Goal: Information Seeking & Learning: Learn about a topic

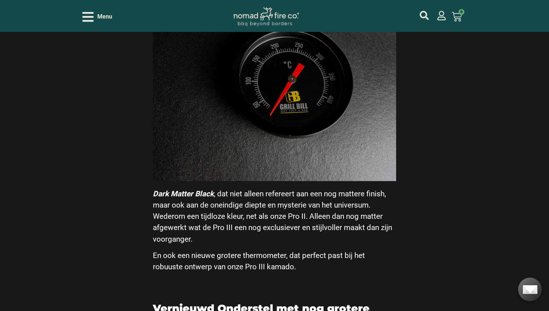
scroll to position [696, 0]
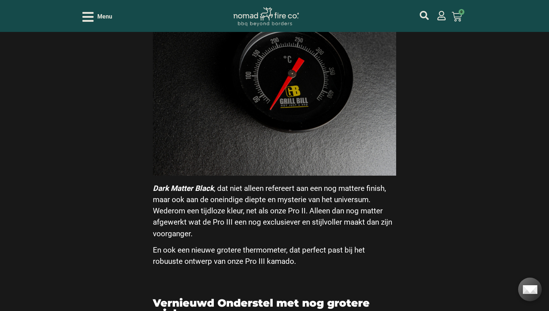
click at [288, 98] on img at bounding box center [274, 78] width 243 height 195
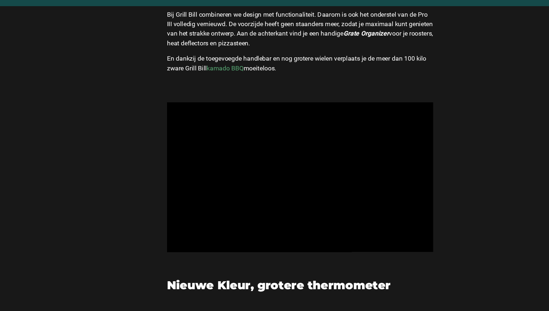
scroll to position [367, 0]
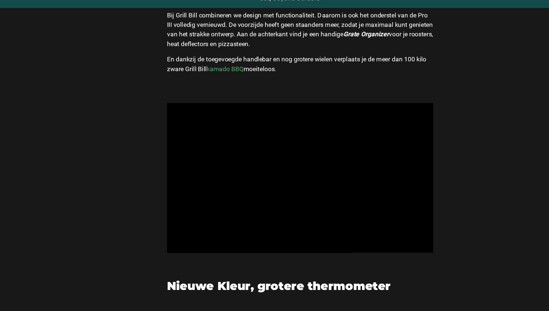
click at [211, 87] on link "kamado BBQ" at bounding box center [206, 87] width 34 height 7
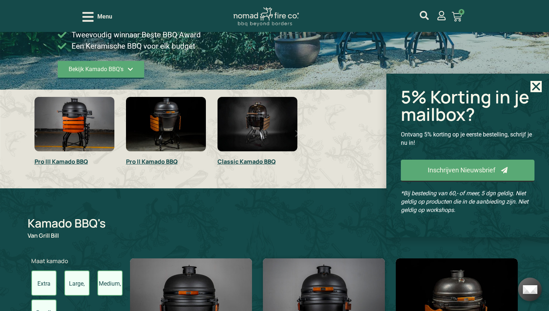
scroll to position [154, 0]
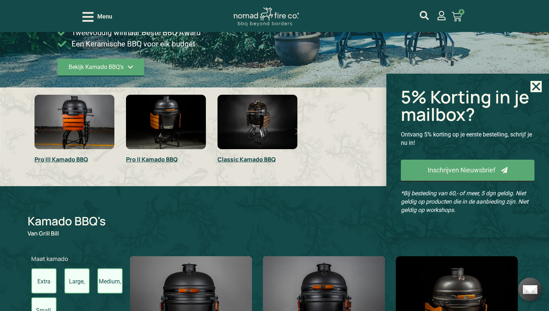
click at [156, 159] on link "Pro II Kamado BBQ" at bounding box center [152, 159] width 52 height 8
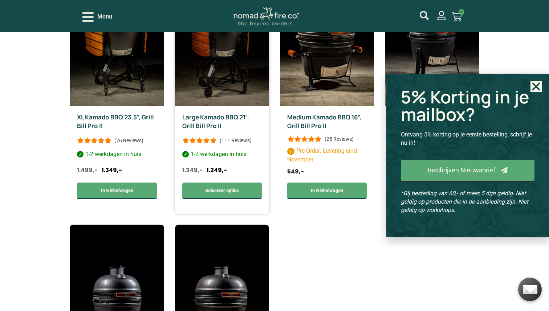
scroll to position [306, 0]
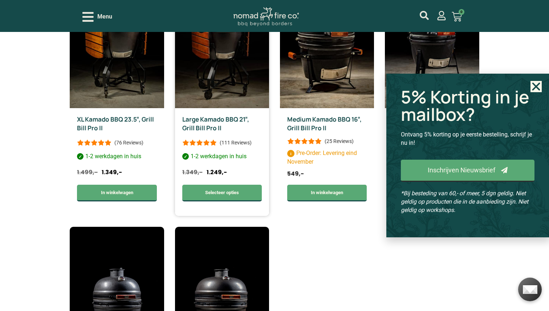
click at [212, 122] on link "Large Kamado BBQ 21″, Grill Bill Pro II" at bounding box center [215, 123] width 67 height 17
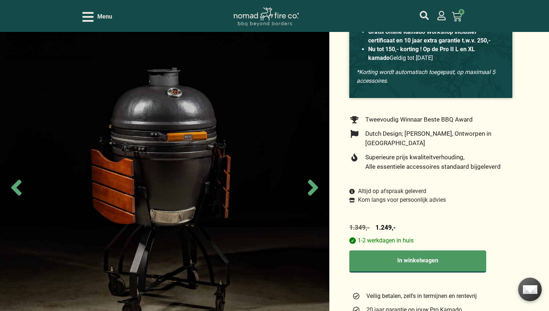
scroll to position [130, 0]
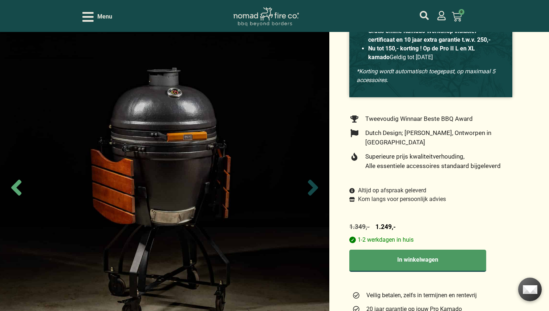
click at [316, 189] on icon "Next slide" at bounding box center [313, 188] width 10 height 16
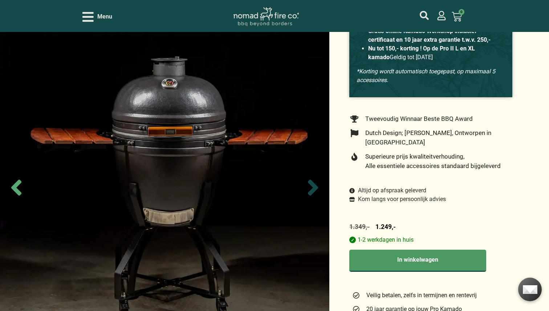
click at [316, 189] on icon "Next slide" at bounding box center [313, 188] width 10 height 16
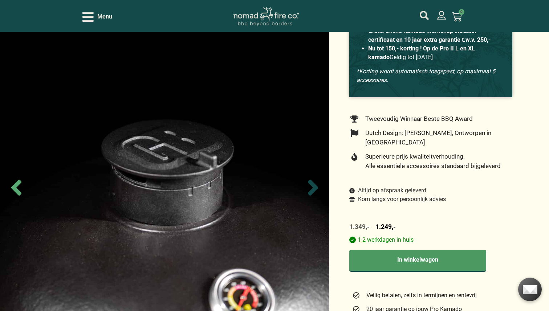
click at [316, 189] on icon "Next slide" at bounding box center [313, 188] width 10 height 16
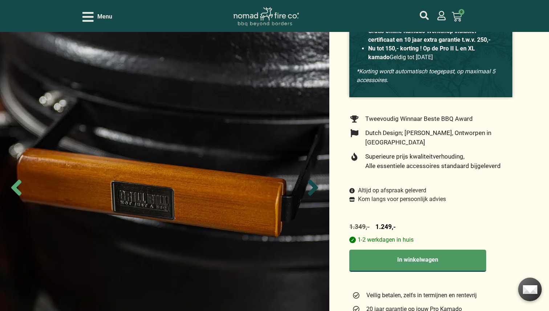
click at [316, 189] on icon "Next slide" at bounding box center [313, 188] width 10 height 16
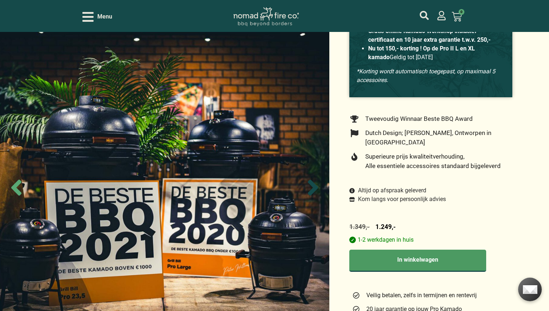
click at [316, 189] on icon "Next slide" at bounding box center [313, 188] width 10 height 16
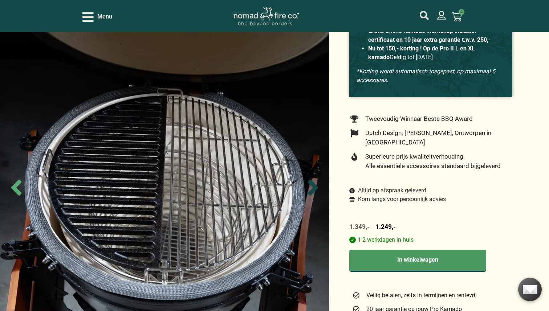
click at [316, 189] on icon "Next slide" at bounding box center [313, 188] width 10 height 16
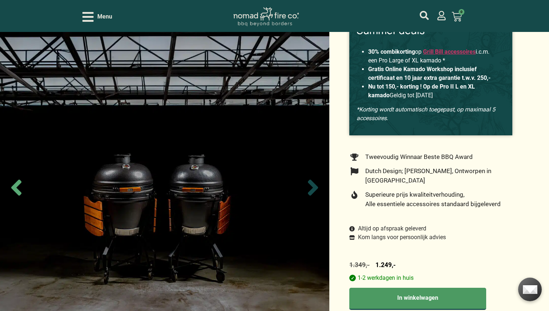
scroll to position [0, 0]
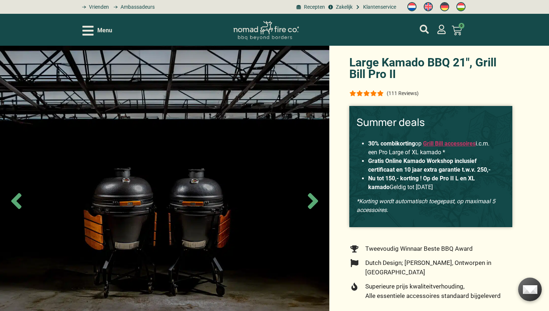
click at [90, 32] on icon "Open/Close Menu" at bounding box center [87, 30] width 11 height 13
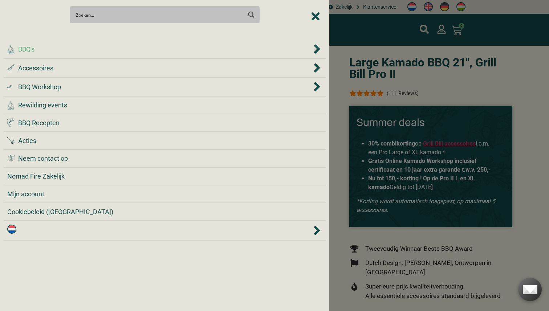
click at [74, 50] on div ".cls-1 { fill: #042e2c; } BBQ's" at bounding box center [159, 49] width 304 height 10
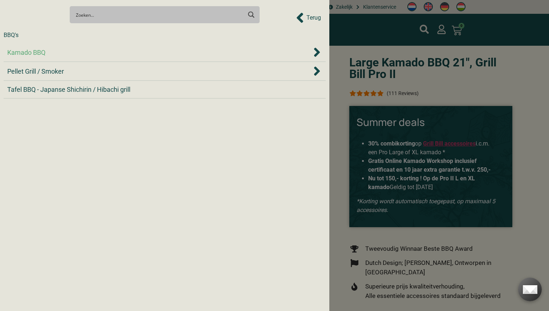
click at [73, 54] on div "Kamado BBQ" at bounding box center [159, 53] width 304 height 10
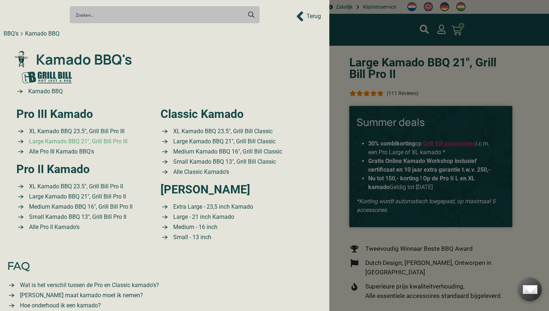
click at [63, 142] on span "Large Kamado BBQ 21″, Grill Bill Pro III" at bounding box center [77, 141] width 100 height 9
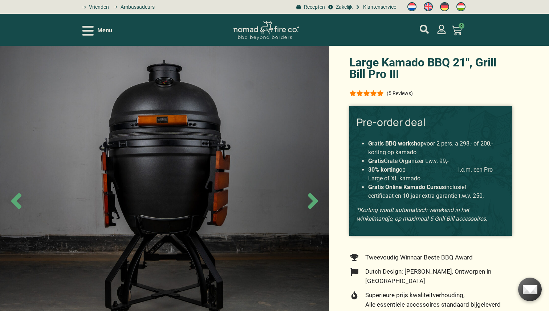
click at [435, 170] on link "Grill Bill accessoires" at bounding box center [431, 169] width 53 height 7
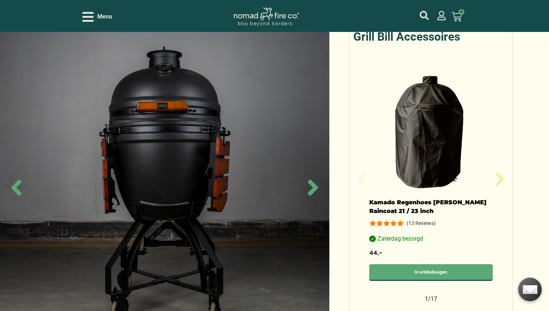
scroll to position [619, 0]
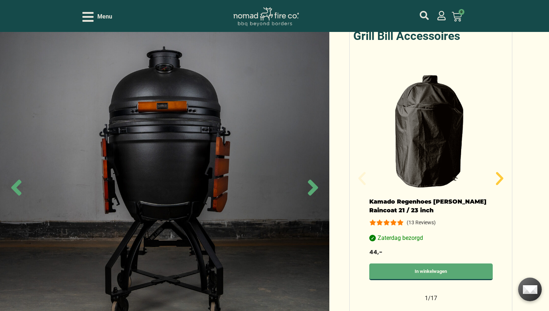
click at [502, 172] on icon "Volgende slide" at bounding box center [499, 178] width 17 height 17
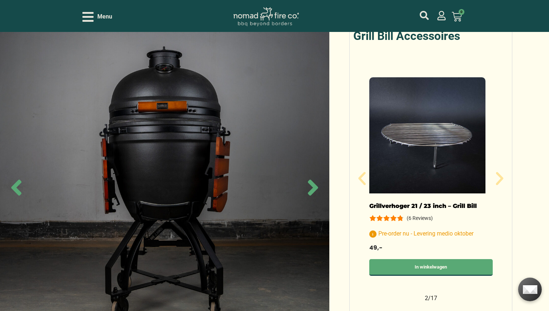
click at [440, 202] on link "Grillverhoger 21 / 23 inch – Grill Bill" at bounding box center [422, 205] width 107 height 7
click at [502, 172] on icon "Volgende slide" at bounding box center [499, 178] width 7 height 13
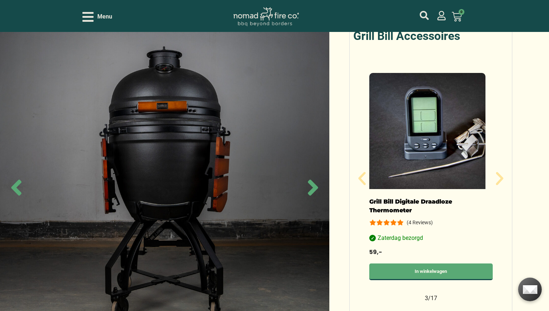
click at [403, 198] on link "Grill Bill Digitale Draadloze Thermometer" at bounding box center [410, 206] width 83 height 16
click at [504, 170] on icon "Volgende slide" at bounding box center [499, 178] width 17 height 17
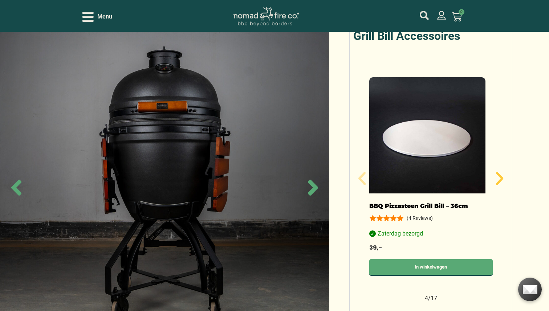
click at [504, 170] on icon "Volgende slide" at bounding box center [499, 178] width 17 height 17
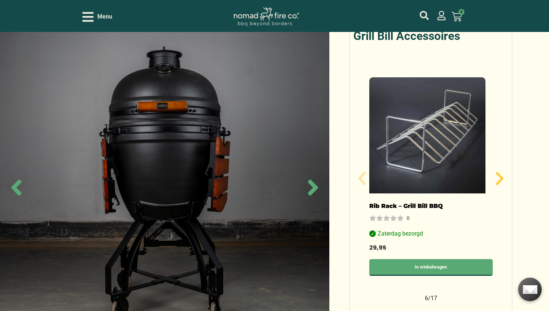
click at [504, 170] on icon "Volgende slide" at bounding box center [499, 178] width 17 height 17
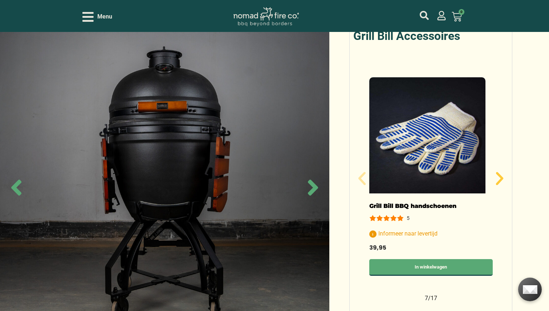
click at [504, 170] on icon "Volgende slide" at bounding box center [499, 178] width 17 height 17
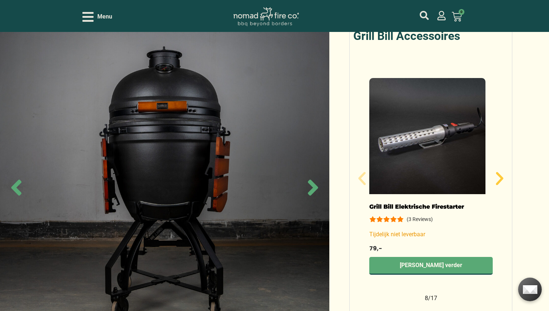
click at [504, 170] on icon "Volgende slide" at bounding box center [499, 178] width 17 height 17
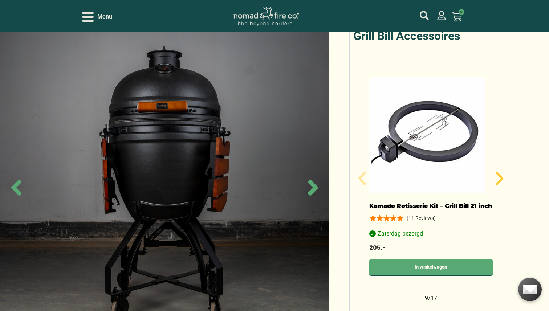
click at [504, 170] on icon "Volgende slide" at bounding box center [499, 178] width 17 height 17
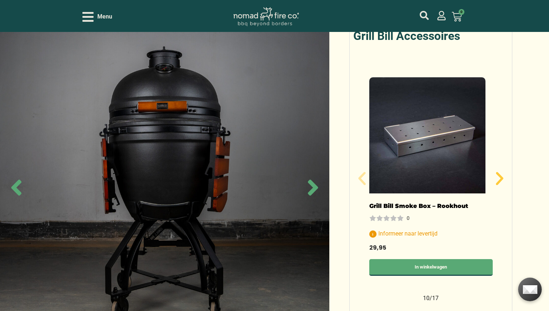
click at [504, 170] on icon "Volgende slide" at bounding box center [499, 178] width 17 height 17
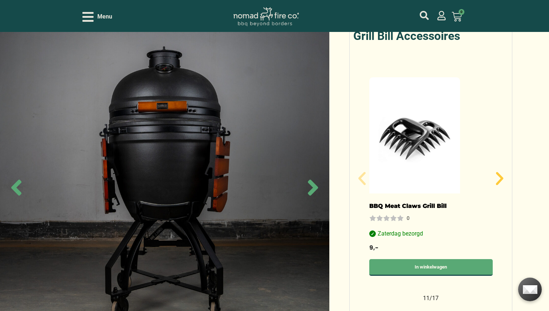
click at [504, 170] on icon "Volgende slide" at bounding box center [499, 178] width 17 height 17
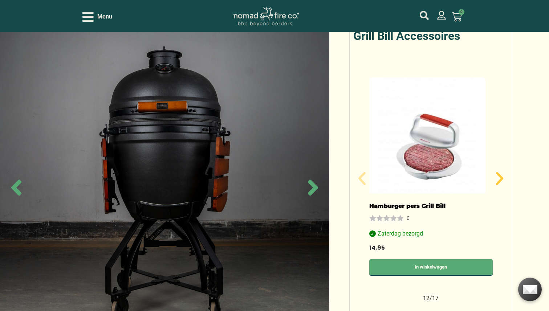
click at [504, 170] on icon "Volgende slide" at bounding box center [499, 178] width 17 height 17
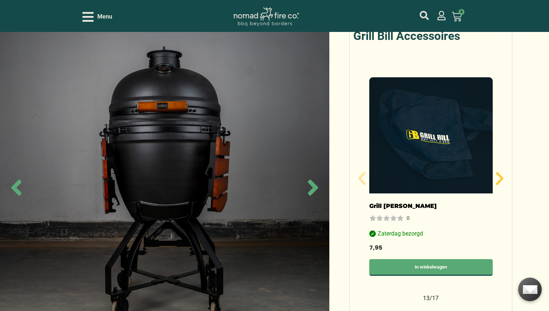
click at [500, 172] on icon "Volgende slide" at bounding box center [499, 178] width 7 height 13
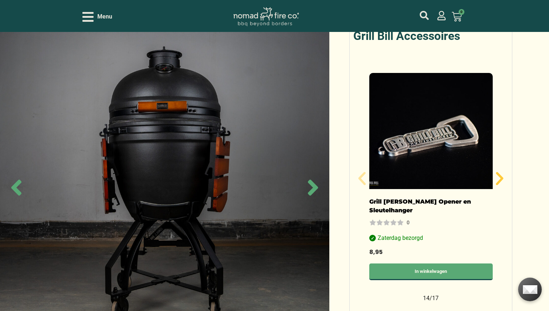
click at [500, 172] on icon "Volgende slide" at bounding box center [499, 178] width 7 height 13
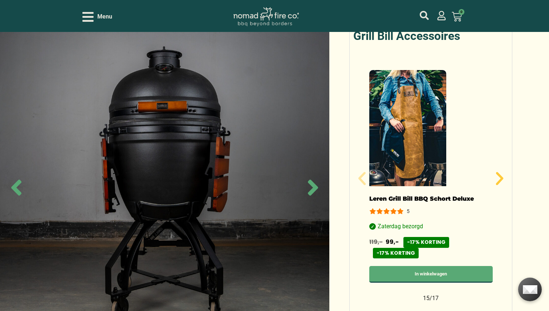
click at [500, 172] on icon "Volgende slide" at bounding box center [499, 178] width 7 height 13
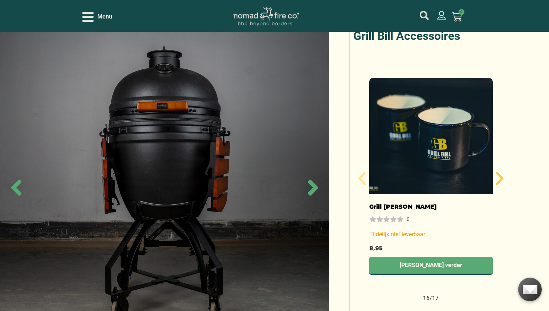
click at [500, 172] on icon "Volgende slide" at bounding box center [499, 178] width 7 height 13
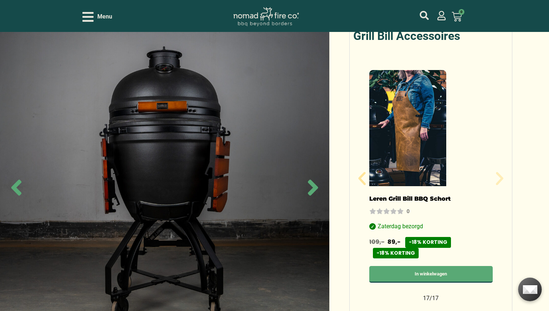
click at [500, 172] on icon "Volgende slide" at bounding box center [499, 178] width 7 height 13
click at [361, 172] on icon "Vorige slide" at bounding box center [361, 178] width 7 height 13
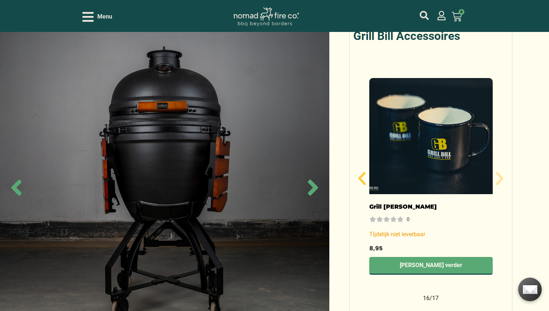
click at [361, 172] on icon "Vorige slide" at bounding box center [361, 178] width 7 height 13
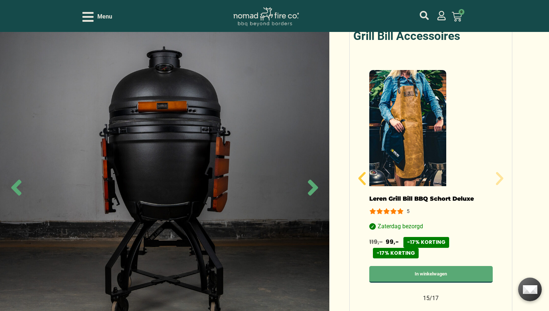
click at [361, 172] on icon "Vorige slide" at bounding box center [361, 178] width 7 height 13
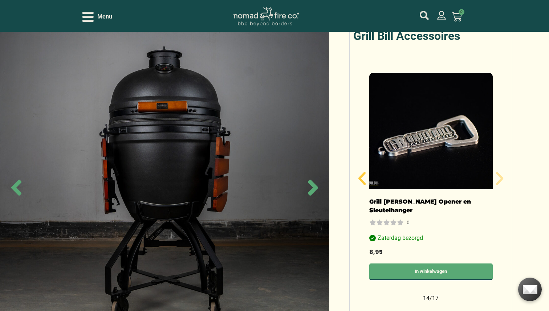
click at [361, 172] on icon "Vorige slide" at bounding box center [361, 178] width 7 height 13
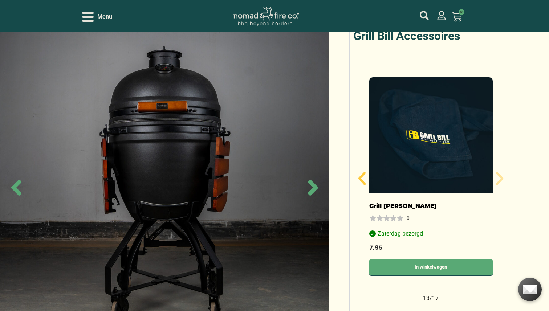
click at [361, 172] on icon "Vorige slide" at bounding box center [361, 178] width 7 height 13
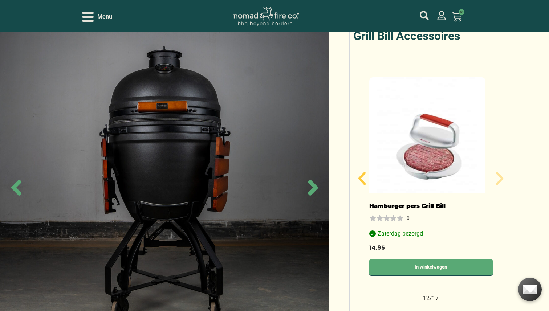
click at [361, 172] on icon "Vorige slide" at bounding box center [361, 178] width 7 height 13
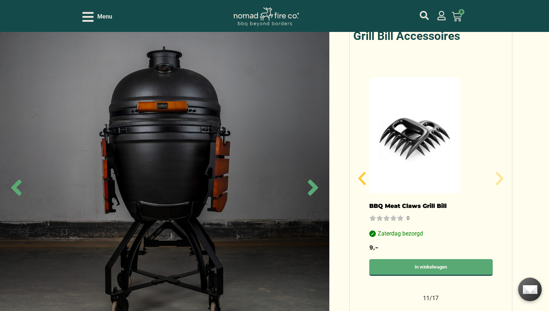
click at [361, 172] on icon "Vorige slide" at bounding box center [361, 178] width 7 height 13
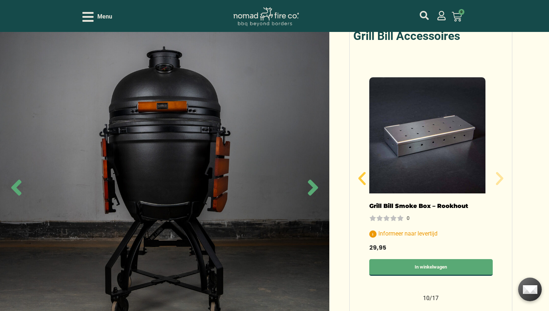
click at [361, 172] on icon "Vorige slide" at bounding box center [361, 178] width 7 height 13
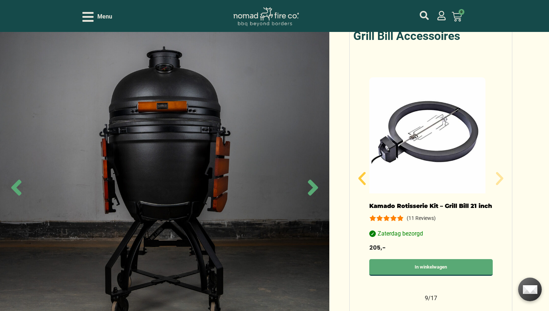
click at [361, 172] on icon "Vorige slide" at bounding box center [361, 178] width 7 height 13
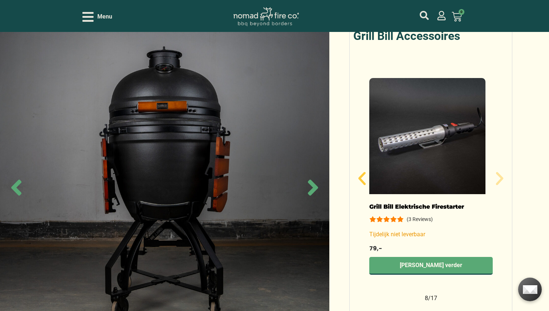
click at [361, 172] on icon "Vorige slide" at bounding box center [361, 178] width 7 height 13
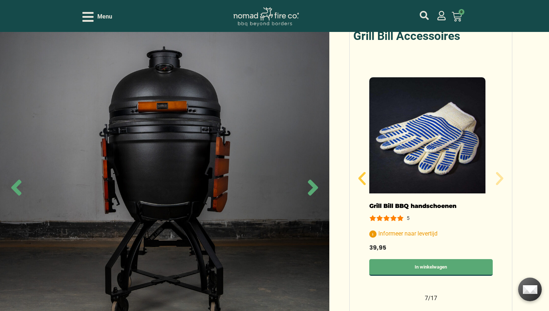
click at [361, 172] on icon "Vorige slide" at bounding box center [361, 178] width 7 height 13
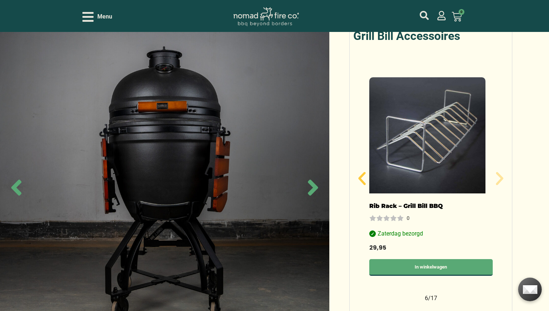
click at [361, 172] on icon "Vorige slide" at bounding box center [361, 178] width 7 height 13
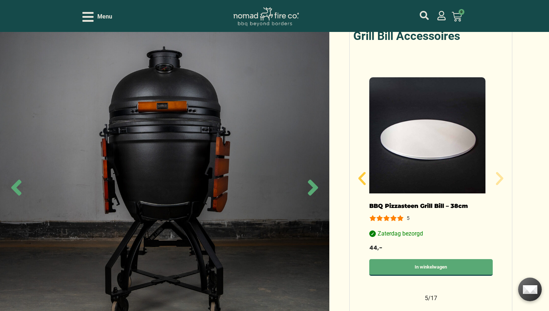
click at [361, 172] on icon "Vorige slide" at bounding box center [361, 178] width 7 height 13
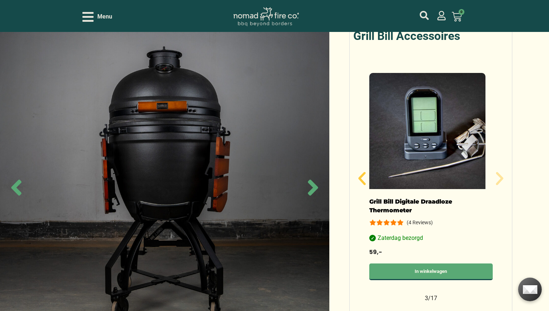
click at [361, 172] on icon "Vorige slide" at bounding box center [361, 178] width 7 height 13
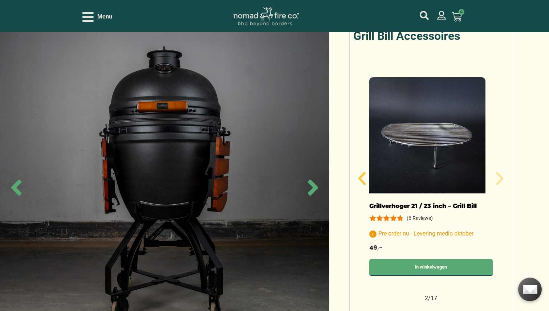
click at [361, 172] on icon "Vorige slide" at bounding box center [361, 178] width 7 height 13
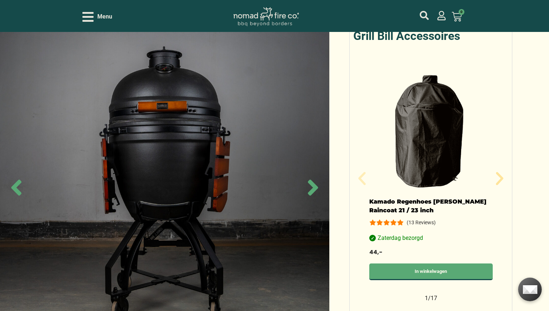
click at [361, 172] on icon "Vorige slide" at bounding box center [361, 178] width 7 height 13
click at [314, 188] on icon "Next slide" at bounding box center [313, 188] width 10 height 16
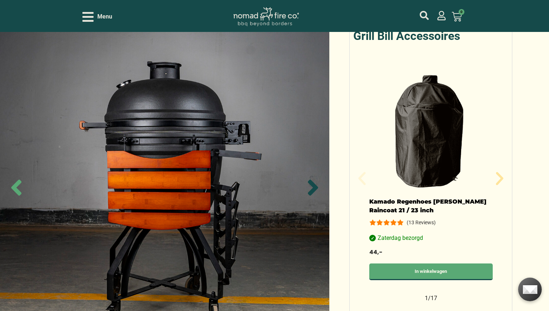
click at [314, 188] on icon "Next slide" at bounding box center [313, 188] width 10 height 16
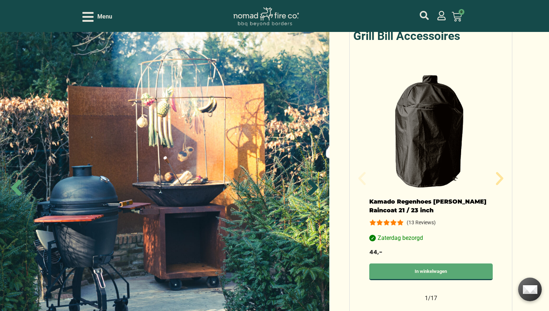
click at [314, 188] on icon "Next slide" at bounding box center [313, 188] width 10 height 16
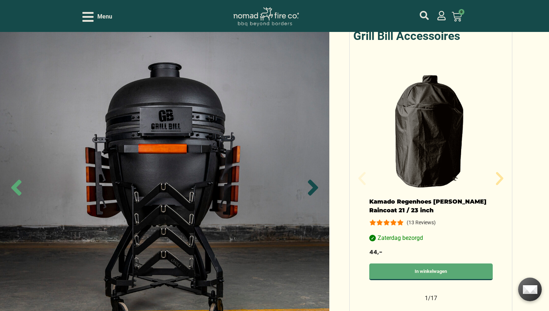
click at [314, 188] on icon "Next slide" at bounding box center [313, 188] width 10 height 16
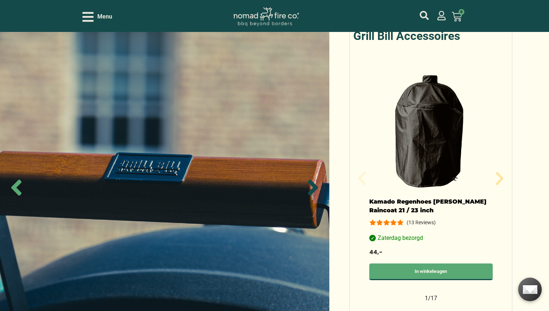
click at [314, 188] on icon "Next slide" at bounding box center [313, 188] width 10 height 16
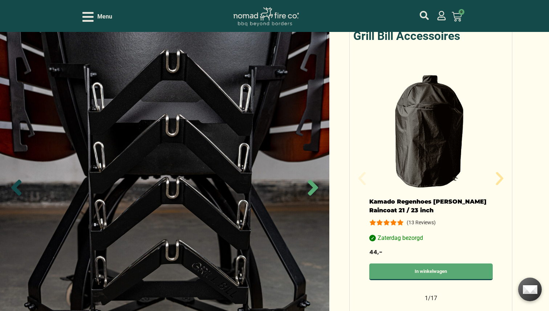
click at [15, 188] on icon "Previous slide" at bounding box center [16, 188] width 10 height 16
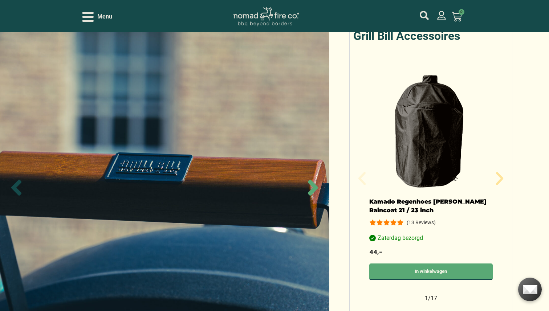
click at [15, 188] on icon "Previous slide" at bounding box center [16, 188] width 10 height 16
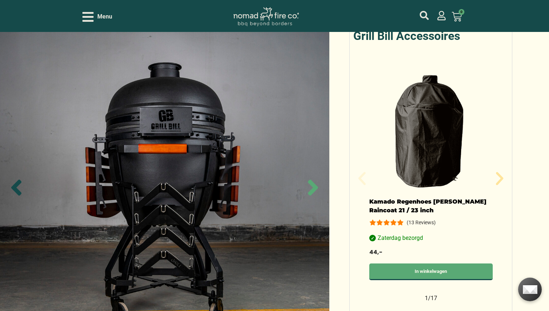
click at [15, 188] on icon "Previous slide" at bounding box center [16, 188] width 10 height 16
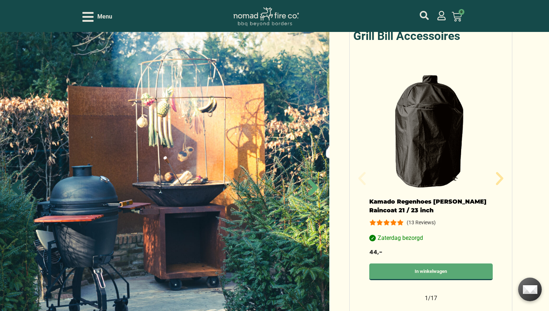
click at [15, 188] on icon "Previous slide" at bounding box center [16, 188] width 10 height 16
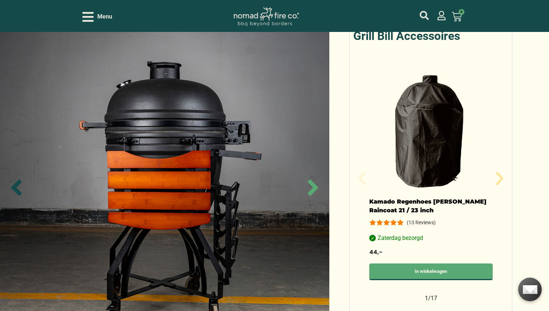
click at [15, 188] on icon "Previous slide" at bounding box center [16, 188] width 10 height 16
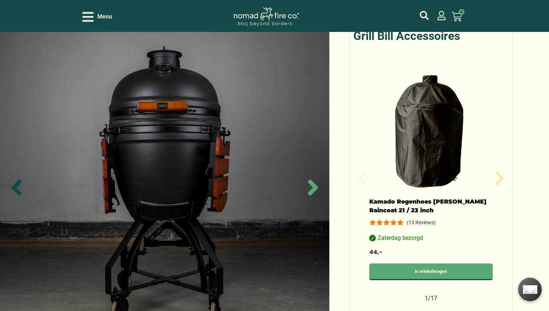
click at [15, 188] on icon "Previous slide" at bounding box center [16, 188] width 10 height 16
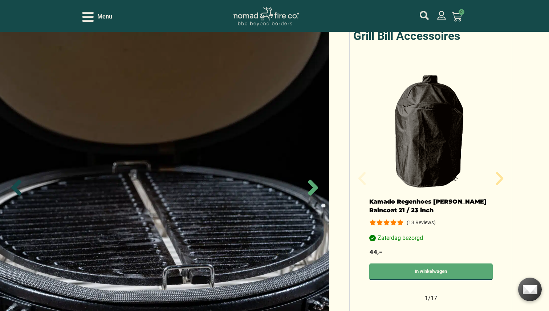
click at [15, 188] on icon "Previous slide" at bounding box center [16, 188] width 10 height 16
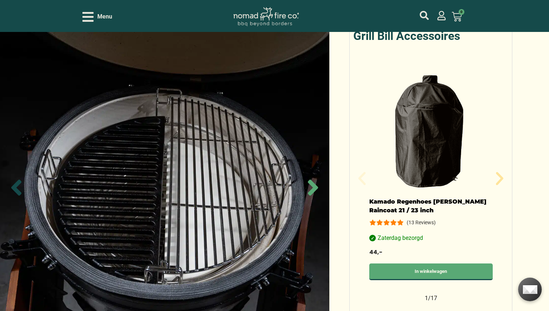
click at [15, 188] on icon "Previous slide" at bounding box center [16, 188] width 10 height 16
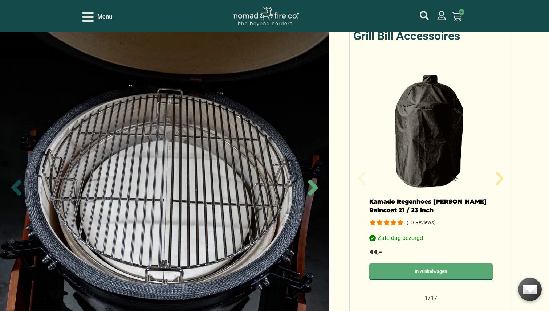
click at [15, 188] on icon "Previous slide" at bounding box center [16, 188] width 10 height 16
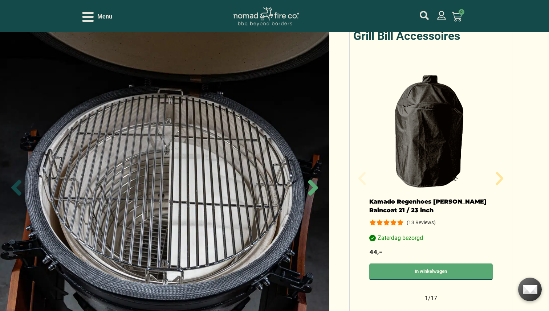
click at [15, 188] on icon "Previous slide" at bounding box center [16, 188] width 10 height 16
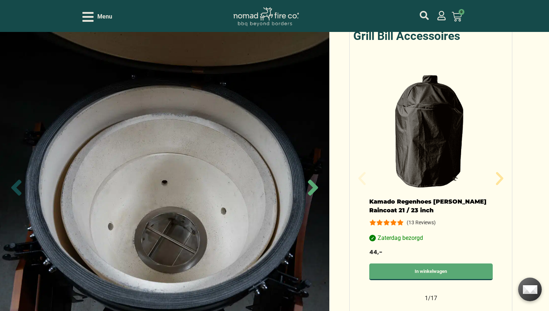
click at [15, 188] on icon "Previous slide" at bounding box center [16, 188] width 10 height 16
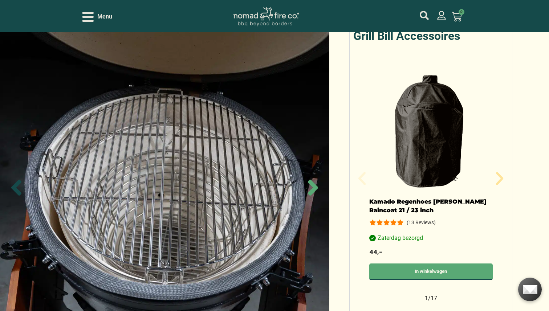
click at [15, 188] on icon "Previous slide" at bounding box center [16, 188] width 10 height 16
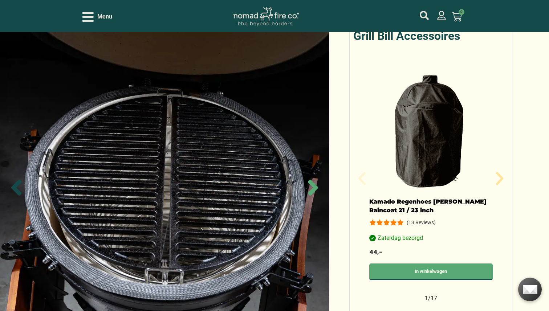
click at [15, 188] on icon "Previous slide" at bounding box center [16, 188] width 10 height 16
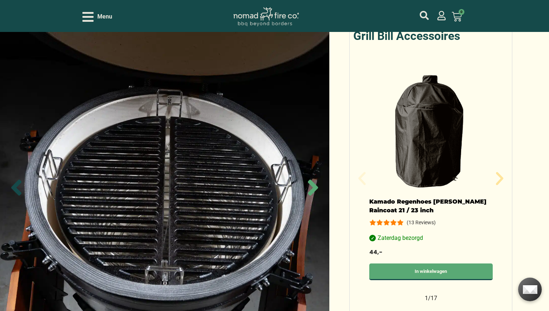
click at [15, 188] on icon "Previous slide" at bounding box center [16, 188] width 10 height 16
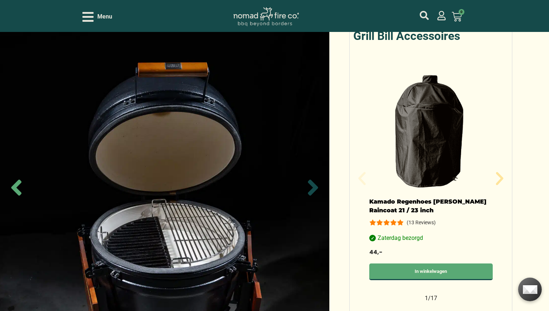
click at [312, 192] on icon "Next slide" at bounding box center [313, 188] width 10 height 16
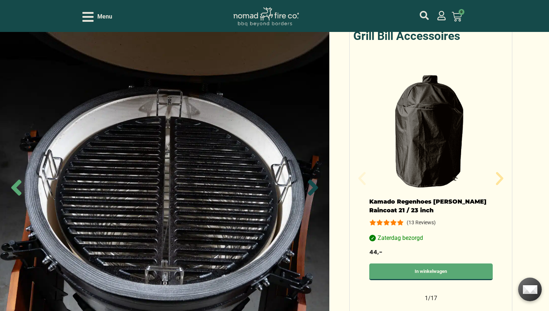
click at [312, 192] on icon "Next slide" at bounding box center [313, 188] width 10 height 16
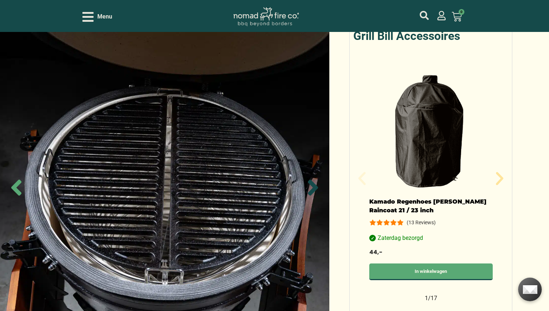
click at [312, 192] on icon "Next slide" at bounding box center [313, 188] width 10 height 16
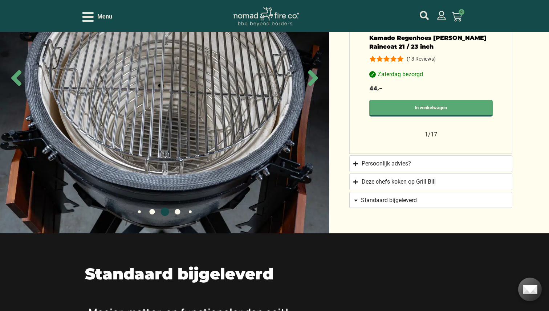
scroll to position [774, 0]
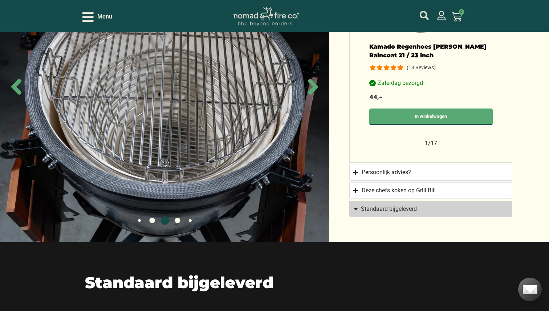
click at [380, 204] on link "Standaard bijgeleverd" at bounding box center [430, 209] width 163 height 16
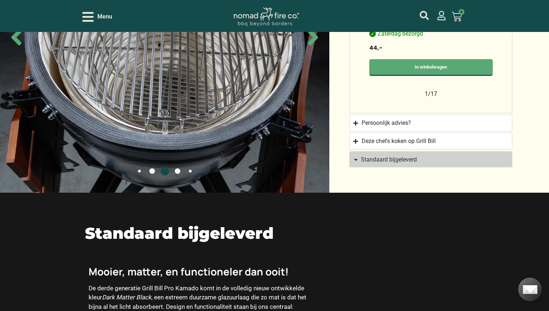
scroll to position [816, 0]
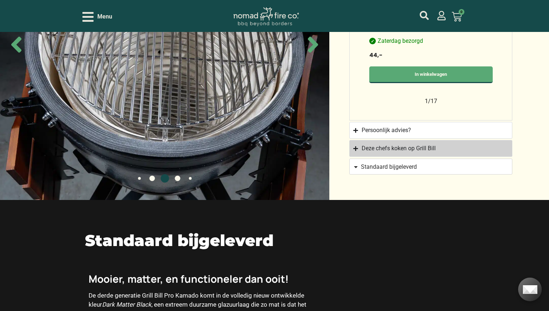
click at [379, 144] on div "Deze chefs koken op Grill Bill" at bounding box center [398, 148] width 74 height 9
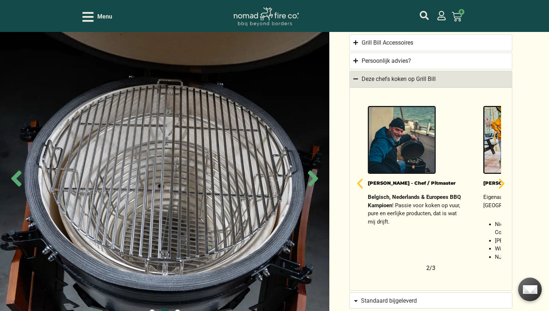
scroll to position [593, 0]
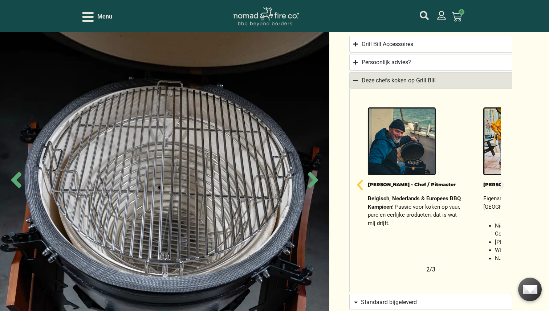
click at [504, 179] on icon "Volgende slide" at bounding box center [501, 185] width 13 height 13
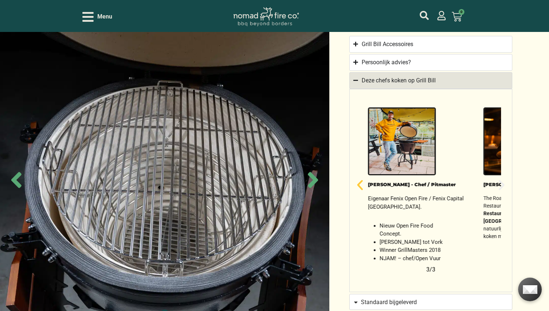
click at [504, 179] on icon "Volgende slide" at bounding box center [501, 185] width 13 height 13
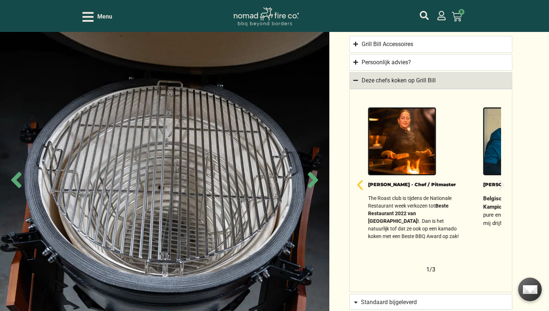
click at [504, 179] on icon "Volgende slide" at bounding box center [501, 185] width 13 height 13
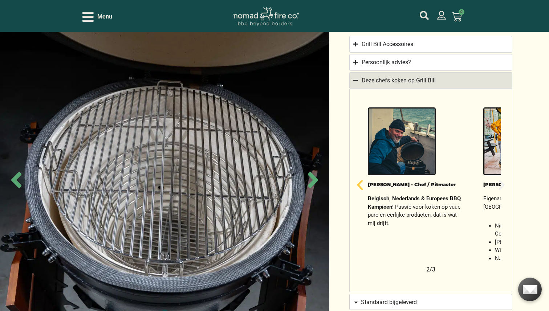
click at [504, 179] on icon "Volgende slide" at bounding box center [501, 185] width 13 height 13
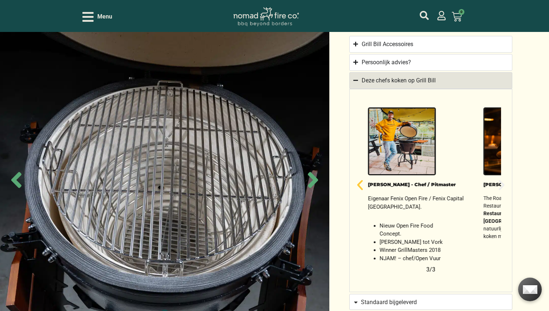
click at [504, 179] on icon "Volgende slide" at bounding box center [501, 185] width 13 height 13
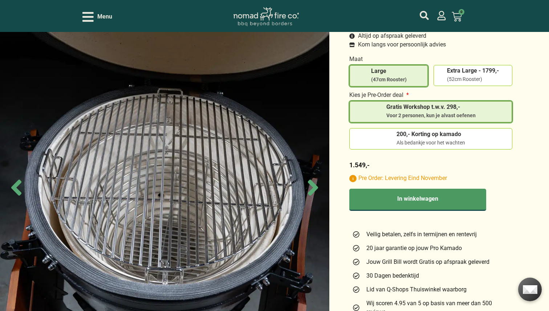
scroll to position [288, 0]
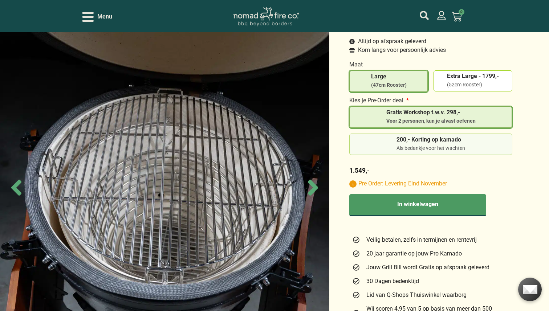
click at [377, 137] on label "200,- Korting op kamado Als bedankje voor het wachten" at bounding box center [430, 144] width 157 height 15
click at [0, 0] on input "200,- Korting op kamado Als bedankje voor het wachten" at bounding box center [0, 0] width 0 height 0
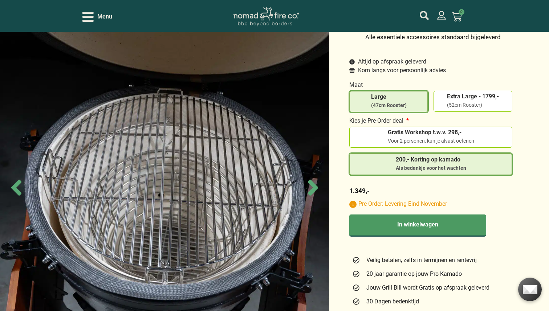
scroll to position [262, 0]
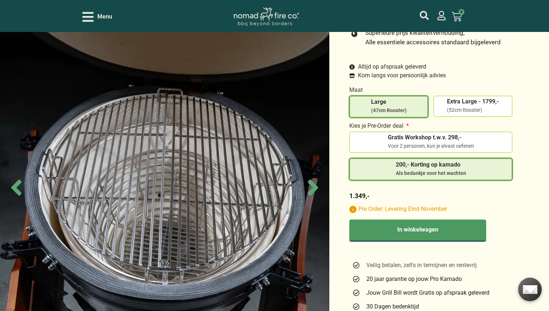
click at [389, 261] on span "Veilig betalen, zelfs in termijnen en rentevrij" at bounding box center [420, 265] width 112 height 9
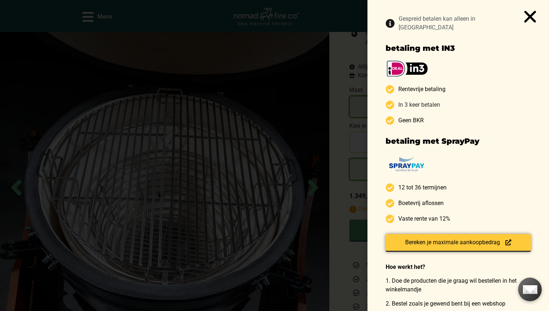
click at [389, 101] on icon at bounding box center [389, 105] width 9 height 9
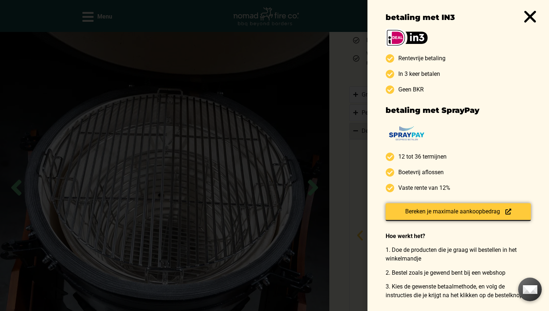
scroll to position [0, 0]
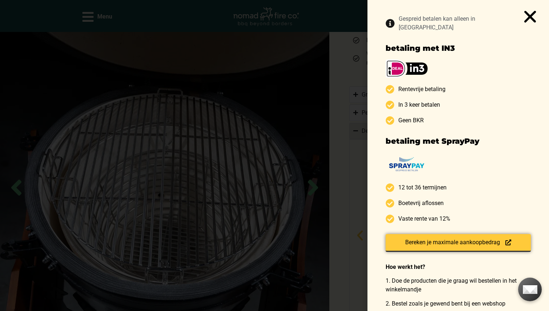
click at [528, 17] on use "Close" at bounding box center [530, 17] width 12 height 12
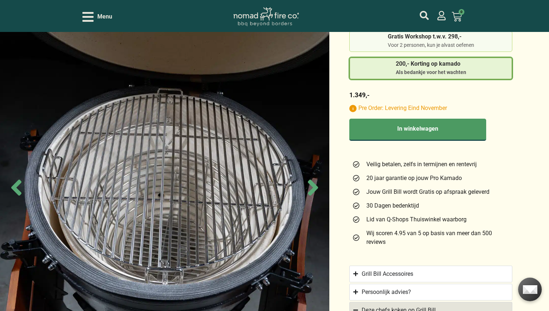
scroll to position [363, 0]
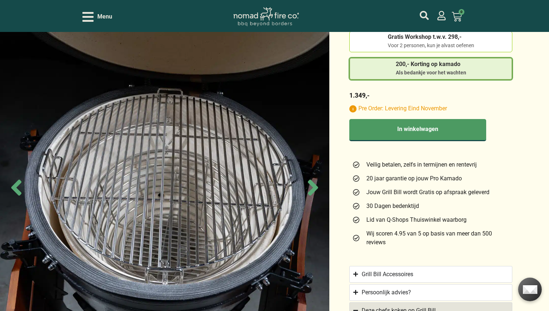
click at [89, 18] on icon "Open/Close Menu" at bounding box center [87, 17] width 11 height 13
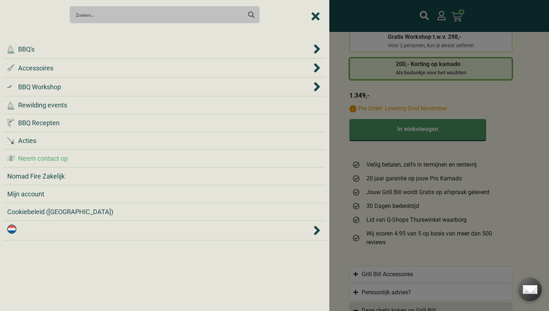
click at [71, 157] on div ".cls-1 { fill: #042e2c; } Neem contact op" at bounding box center [164, 158] width 315 height 10
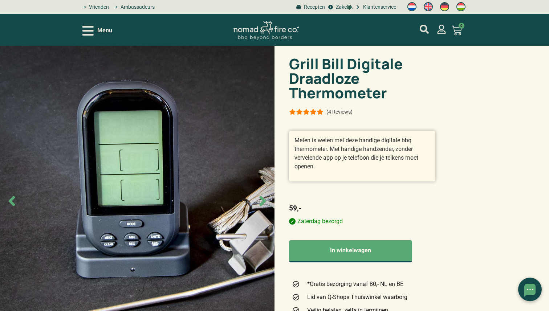
scroll to position [2, 0]
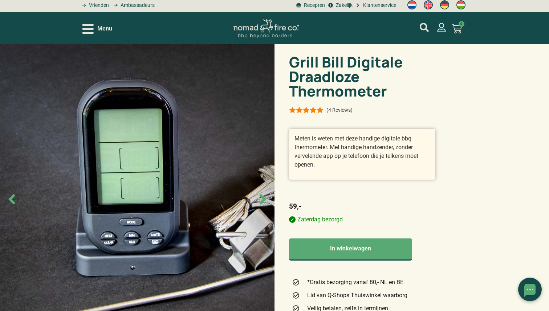
click at [262, 201] on icon "Next slide" at bounding box center [262, 199] width 7 height 10
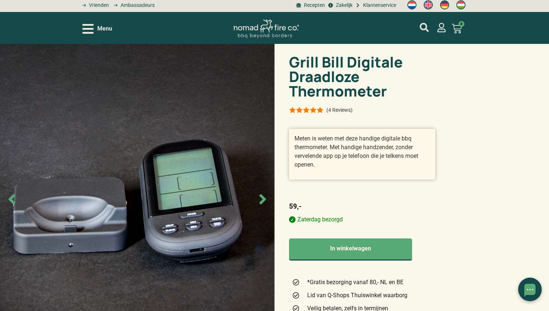
click at [262, 201] on icon "Next slide" at bounding box center [262, 199] width 7 height 10
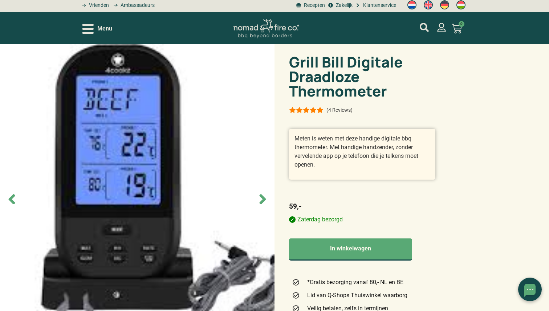
click at [262, 201] on icon "Next slide" at bounding box center [262, 199] width 7 height 10
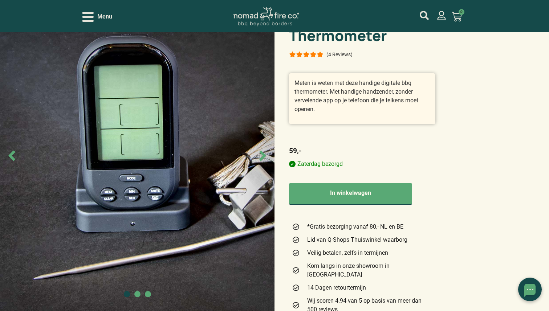
scroll to position [0, 0]
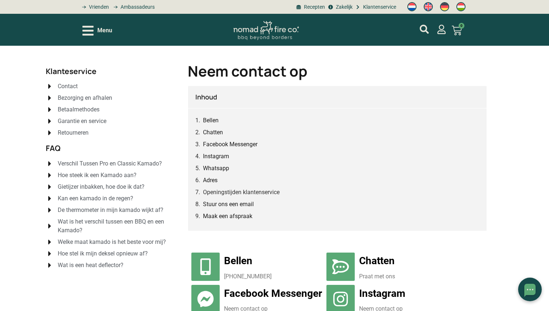
click at [86, 110] on span "Betaalmethodes" at bounding box center [78, 109] width 44 height 9
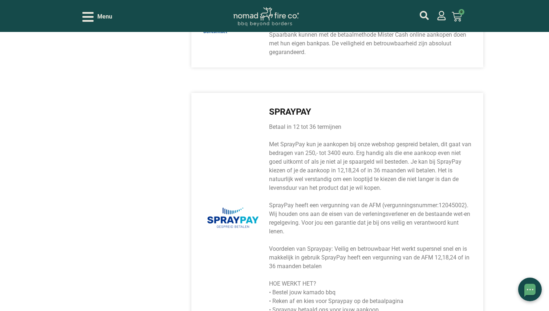
scroll to position [817, 0]
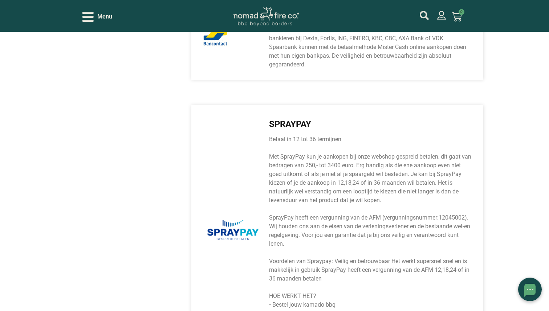
click at [85, 25] on div "Menu Geen producten in je winkelwagen. € 0,00 0 Winkelwagen" at bounding box center [274, 16] width 384 height 32
click at [89, 20] on icon "Open/Close Menu" at bounding box center [87, 17] width 11 height 10
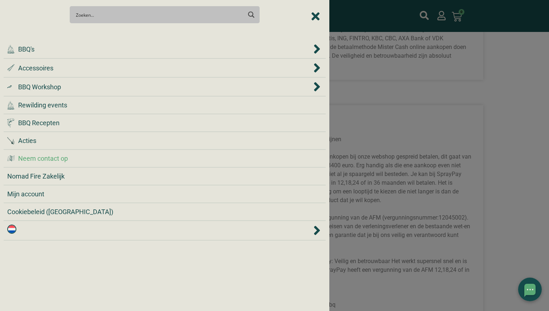
click at [58, 157] on span "Neem contact op" at bounding box center [43, 158] width 50 height 10
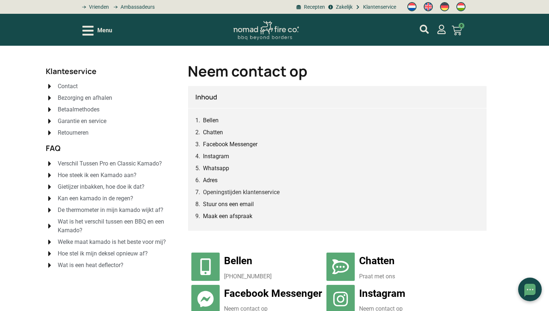
click at [75, 122] on span "Garantie en service" at bounding box center [81, 121] width 50 height 9
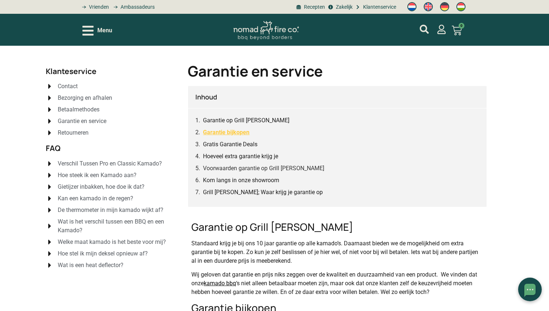
click at [233, 132] on link "Garantie bijkopen" at bounding box center [226, 132] width 46 height 9
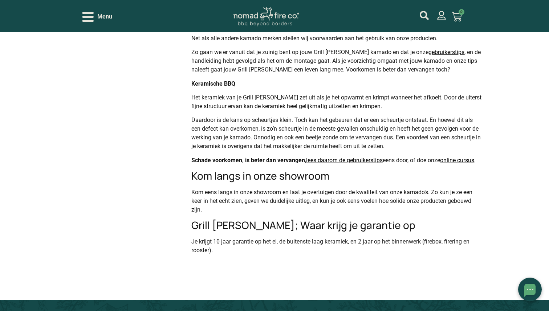
scroll to position [545, 0]
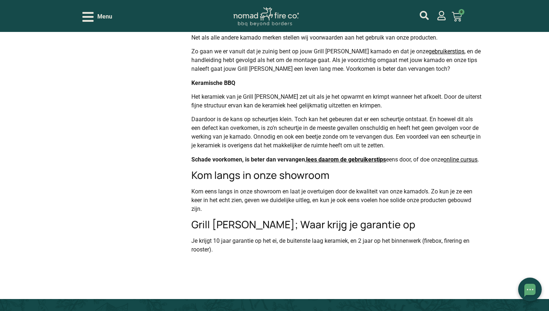
click at [331, 159] on link "lees daarom de gebruikerstips" at bounding box center [346, 159] width 80 height 7
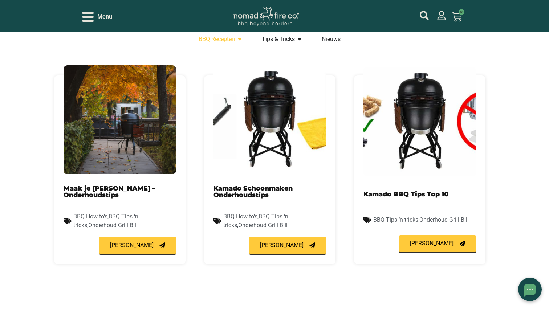
scroll to position [200, 0]
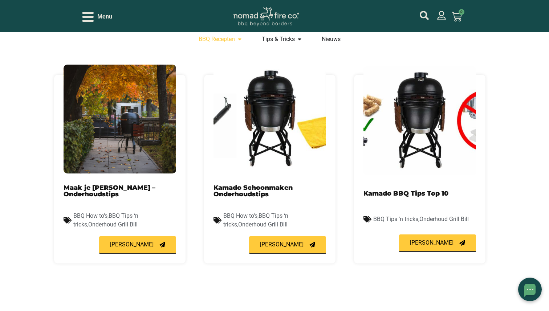
click at [250, 191] on link "Kamado Schoonmaken Onderhoudstips" at bounding box center [252, 191] width 79 height 14
click at [433, 240] on span "[PERSON_NAME]" at bounding box center [432, 243] width 44 height 6
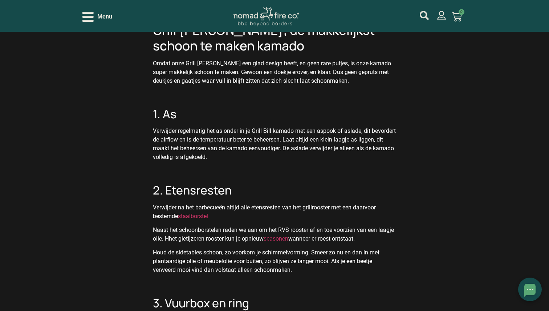
scroll to position [371, 0]
click at [202, 212] on link "staalborstel" at bounding box center [193, 215] width 30 height 7
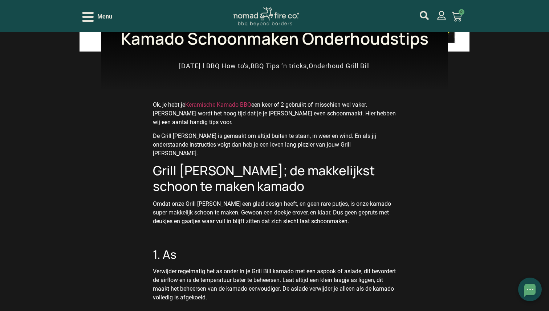
scroll to position [230, 0]
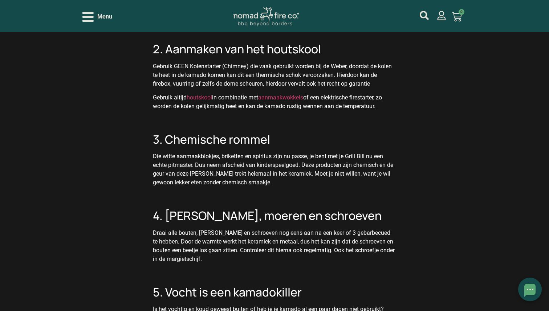
scroll to position [559, 0]
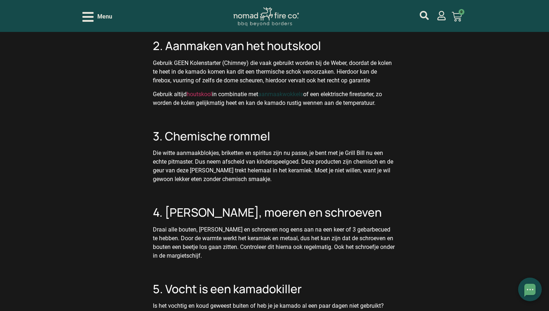
click at [283, 97] on link "aanmaakwokkels" at bounding box center [280, 94] width 45 height 7
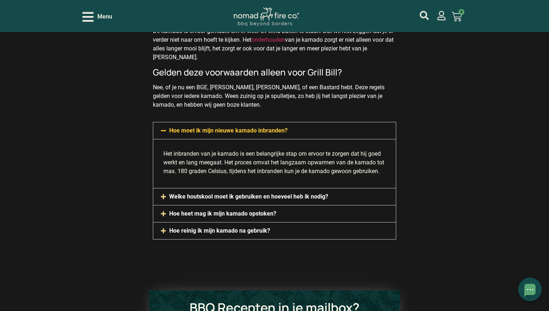
scroll to position [1285, 0]
click at [192, 214] on link "Hoe heet mag ik mijn kamado opstoken?" at bounding box center [222, 212] width 107 height 7
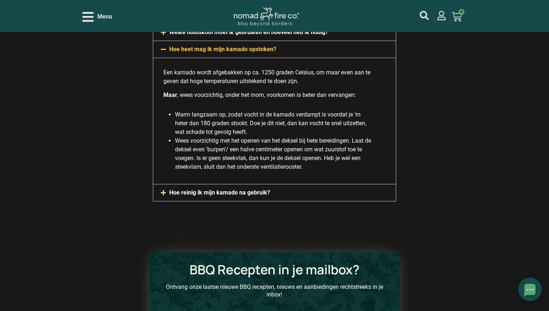
scroll to position [1407, 0]
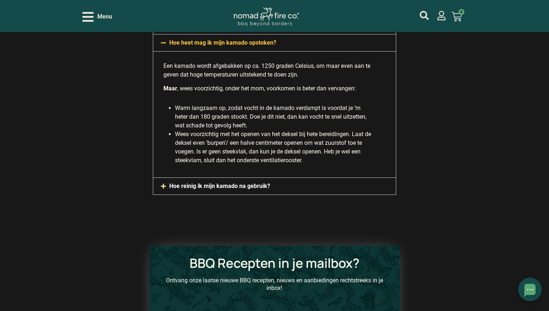
click at [191, 187] on link "Hoe reinig ik mijn kamado na gebruik?" at bounding box center [219, 186] width 101 height 7
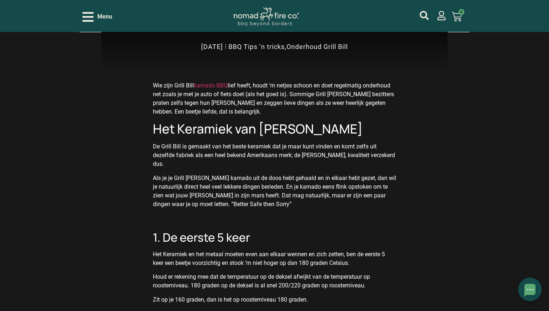
scroll to position [243, 0]
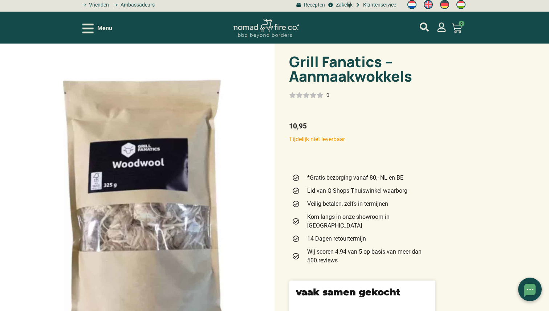
scroll to position [1, 0]
